Goal: Task Accomplishment & Management: Use online tool/utility

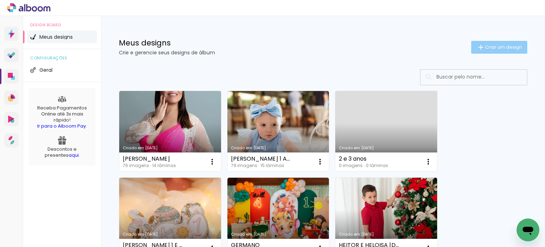
click at [504, 46] on span "Criar um design" at bounding box center [503, 47] width 37 height 5
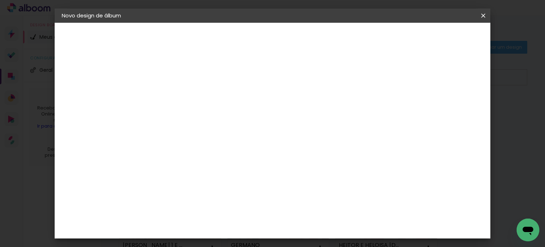
click at [0, 0] on paper-input-container "Título do álbum" at bounding box center [0, 0] width 0 height 0
type input "OTAVIO 2 ANOS"
type paper-input "OTAVIO 2 ANOS"
click at [0, 0] on slot "Avançar" at bounding box center [0, 0] width 0 height 0
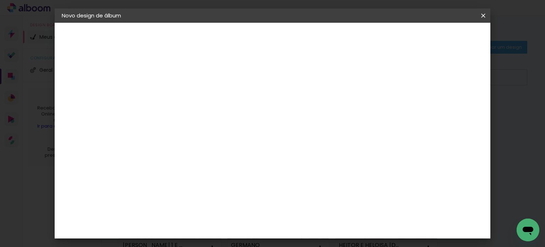
click at [175, 196] on div "DreambooksPro" at bounding box center [196, 199] width 46 height 6
click at [311, 34] on paper-button "Avançar" at bounding box center [293, 38] width 35 height 12
click at [206, 118] on input "text" at bounding box center [192, 123] width 28 height 11
click at [333, 121] on paper-item "Álbum" at bounding box center [319, 118] width 142 height 14
type input "Álbum"
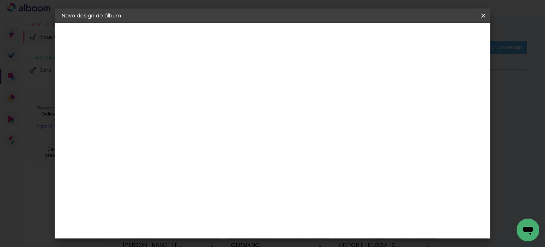
scroll to position [106, 0]
click at [275, 201] on span "20 × 40 cm" at bounding box center [263, 208] width 23 height 15
click at [0, 0] on slot "Avançar" at bounding box center [0, 0] width 0 height 0
click at [347, 37] on span "Iniciar design" at bounding box center [331, 37] width 32 height 5
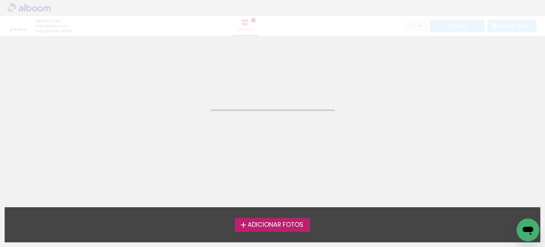
click at [263, 226] on span "Adicionar Fotos" at bounding box center [276, 224] width 56 height 6
click at [0, 0] on input "file" at bounding box center [0, 0] width 0 height 0
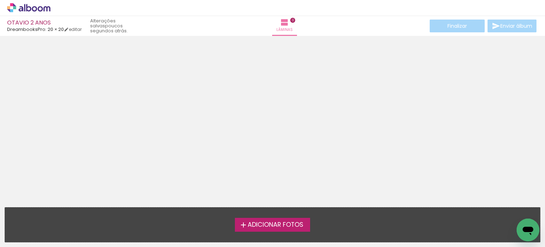
scroll to position [22, 0]
